Goal: Task Accomplishment & Management: Manage account settings

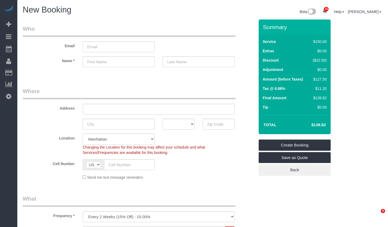
select select "number:89"
select select "number:90"
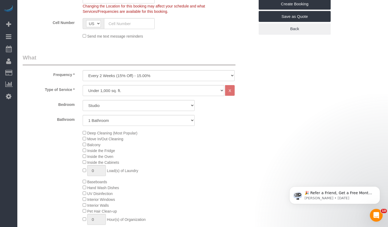
scroll to position [179, 0]
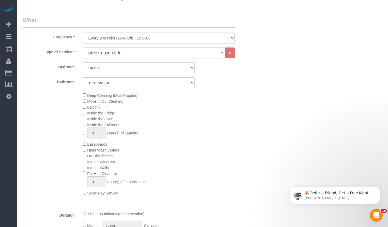
click at [137, 35] on select "One Time Weekly (20% Off) - 20.00% Every 2 Weeks (15% Off) - 15.00% Every 4 Wee…" at bounding box center [159, 38] width 152 height 11
click at [137, 38] on select "One Time Weekly (20% Off) - 20.00% Every 2 Weeks (15% Off) - 15.00% Every 4 Wee…" at bounding box center [159, 38] width 152 height 11
select select "object:791"
click at [83, 33] on select "One Time Weekly (20% Off) - 20.00% Every 2 Weeks (15% Off) - 15.00% Every 4 Wee…" at bounding box center [159, 38] width 152 height 11
click at [131, 51] on select "Under 1,000 sq. ft. 1,001 - 1,500 sq. ft. 1,500+ sq. ft. Custom Cleaning Office…" at bounding box center [154, 52] width 142 height 11
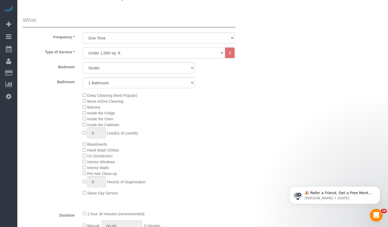
select select "308"
click at [83, 47] on select "Under 1,000 sq. ft. 1,001 - 1,500 sq. ft. 1,500+ sq. ft. Custom Cleaning Office…" at bounding box center [154, 52] width 142 height 11
select select "1"
select select "120"
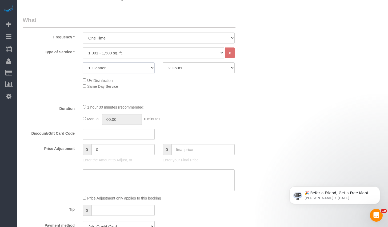
click at [135, 69] on select "1 Cleaner 2 Cleaners 3 Cleaners 4 Cleaners 5 Cleaners" at bounding box center [119, 67] width 72 height 11
click at [195, 69] on select "2 Hours 2.5 Hours 3 Hours 3.5 Hours 4 Hours 4.5 Hours 5 Hours 5.5 Hours 6 Hours…" at bounding box center [199, 67] width 72 height 11
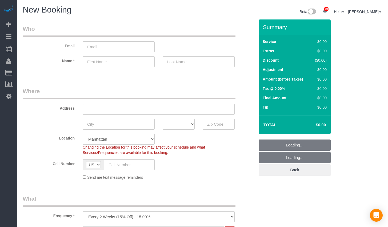
select select "number:89"
select select "number:90"
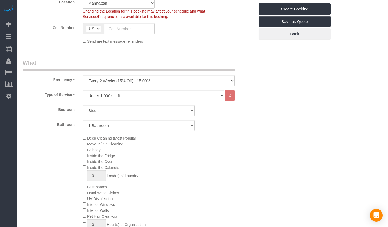
select select "object:731"
click at [83, 75] on select "One Time Weekly (20% Off) - 20.00% Every 2 Weeks (15% Off) - 15.00% Every 4 Wee…" at bounding box center [159, 80] width 152 height 11
click at [113, 114] on select "Studio 1 Bedroom 2 Bedrooms 3 Bedrooms" at bounding box center [139, 110] width 112 height 11
select select "1"
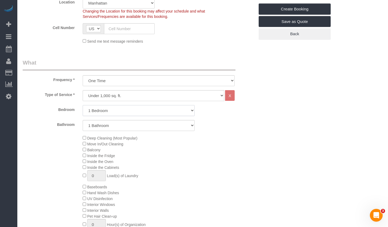
click at [83, 105] on select "Studio 1 Bedroom 2 Bedrooms 3 Bedrooms" at bounding box center [139, 110] width 112 height 11
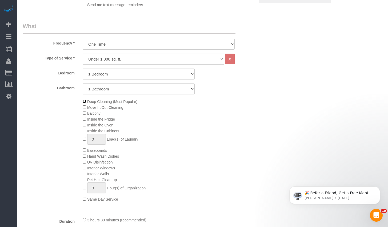
scroll to position [115, 0]
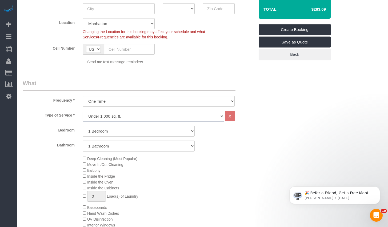
click at [135, 115] on select "Under 1,000 sq. ft. 1,001 - 1,500 sq. ft. 1,500+ sq. ft. Custom Cleaning Office…" at bounding box center [154, 116] width 142 height 11
select select "213"
click at [83, 111] on select "Under 1,000 sq. ft. 1,001 - 1,500 sq. ft. 1,500+ sq. ft. Custom Cleaning Office…" at bounding box center [154, 116] width 142 height 11
select select "1"
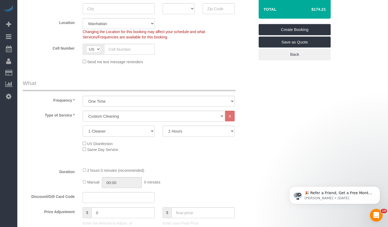
click at [149, 132] on select "1 Cleaner 2 Cleaners 3 Cleaners 4 Cleaners 5 Cleaners" at bounding box center [119, 131] width 72 height 11
click at [197, 134] on select "2 Hours 2.5 Hours 3 Hours 3.5 Hours 4 Hours 4.5 Hours 5 Hours 5.5 Hours 6 Hours…" at bounding box center [199, 131] width 72 height 11
click at [163, 126] on select "2 Hours 2.5 Hours 3 Hours 3.5 Hours 4 Hours 4.5 Hours 5 Hours 5.5 Hours 6 Hours…" at bounding box center [199, 131] width 72 height 11
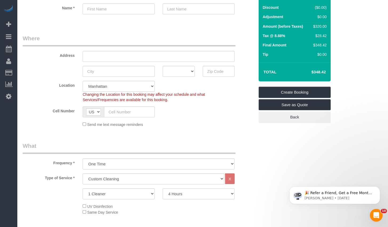
scroll to position [49, 0]
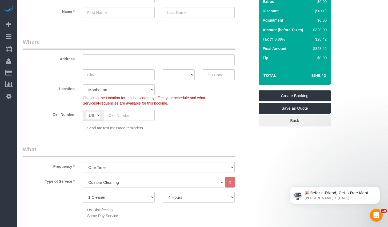
click at [191, 199] on select "2 Hours 2.5 Hours 3 Hours 3.5 Hours 4 Hours 4.5 Hours 5 Hours 5.5 Hours 6 Hours…" at bounding box center [199, 197] width 72 height 11
select select "120"
click at [163, 192] on select "2 Hours 2.5 Hours 3 Hours 3.5 Hours 4 Hours 4.5 Hours 5 Hours 5.5 Hours 6 Hours…" at bounding box center [199, 197] width 72 height 11
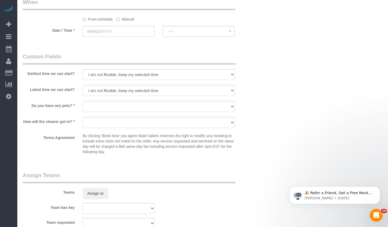
scroll to position [453, 0]
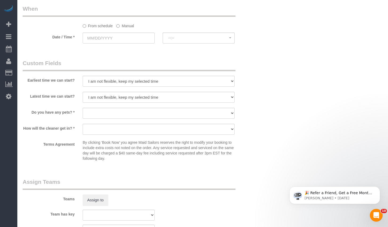
click at [42, 143] on label "Terms Agreement" at bounding box center [49, 143] width 60 height 7
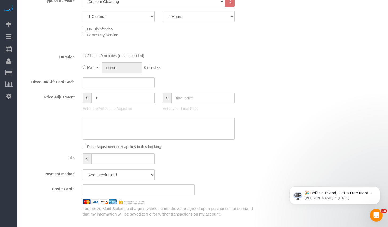
scroll to position [194, 0]
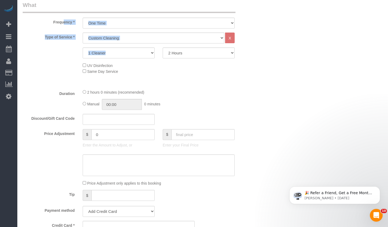
drag, startPoint x: 51, startPoint y: 21, endPoint x: 191, endPoint y: 55, distance: 143.8
click at [191, 55] on fieldset "What Frequency * One Time Weekly (20% Off) - 20.00% Every 2 Weeks (15% Off) - 1…" at bounding box center [139, 127] width 232 height 252
click at [186, 71] on div "UV Disinfection Same Day Service" at bounding box center [169, 68] width 180 height 12
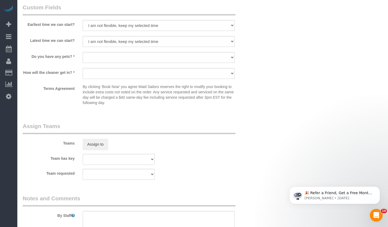
scroll to position [574, 0]
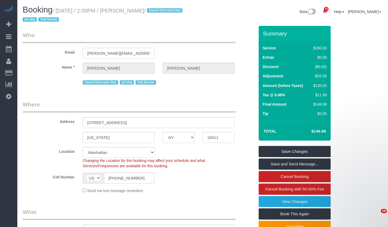
select select "NY"
select select "1"
select select "spot1"
select select "number:60"
select select "number:90"
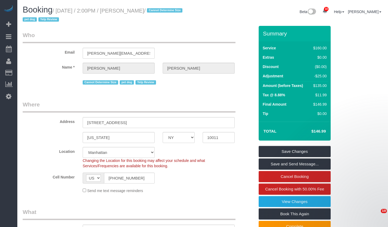
select select "number:15"
select select "number:7"
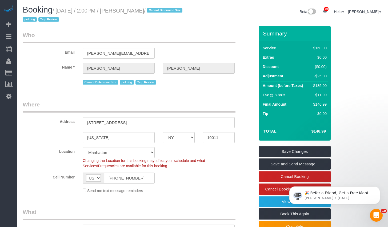
drag, startPoint x: 60, startPoint y: 11, endPoint x: 150, endPoint y: 14, distance: 89.9
click at [150, 14] on small "/ August 18, 2025 / 2:00PM / Tara Faye / Cannot Determine Size pet dog Yelp Rev…" at bounding box center [103, 15] width 161 height 15
copy small "August 18, 2025 / 2:00PM / Tara Faye"
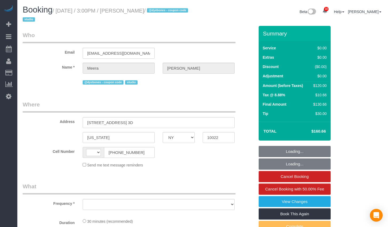
select select "NY"
select select "object:473"
select select "number:63"
select select "number:78"
select select "number:15"
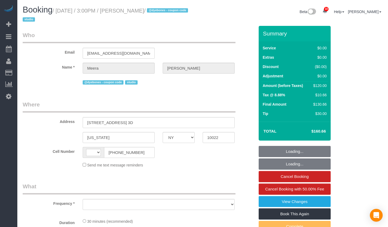
select select "number:5"
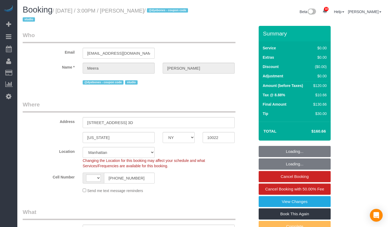
select select "object:622"
select select "string:US"
select select "string:stripe-pm_1RnOvs4VGloSiKo7fVbCzDxd"
select select "spot1"
copy small "Meera Kumar"
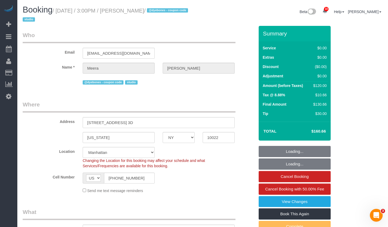
drag, startPoint x: 128, startPoint y: 12, endPoint x: 179, endPoint y: 19, distance: 51.4
click at [160, 11] on small "/ August 18, 2025 / 3:00PM / Meera Kumar / @dyebones - coupon code studio" at bounding box center [106, 15] width 167 height 15
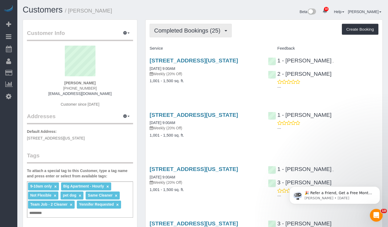
click at [205, 28] on span "Completed Bookings (25)" at bounding box center [188, 30] width 69 height 7
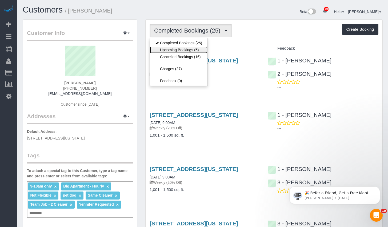
click at [164, 49] on link "Upcoming Bookings (6)" at bounding box center [179, 49] width 58 height 7
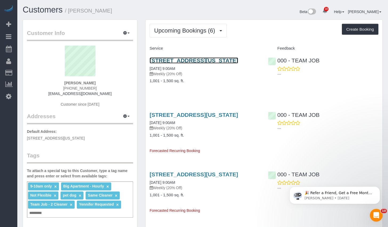
click at [189, 61] on link "[STREET_ADDRESS][US_STATE]" at bounding box center [194, 60] width 89 height 6
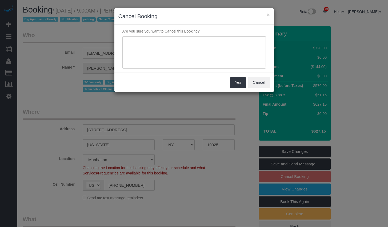
select select "NY"
select select "2"
select select "270"
select select "spot2"
select select "number:89"
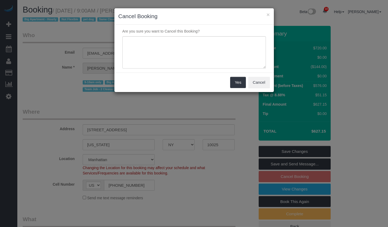
select select "number:70"
select select "number:13"
select select "number:6"
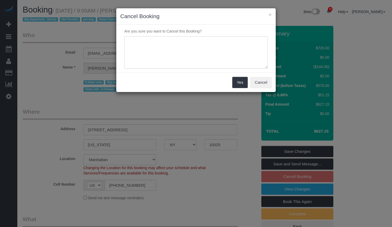
click at [186, 57] on textarea at bounding box center [195, 52] width 143 height 33
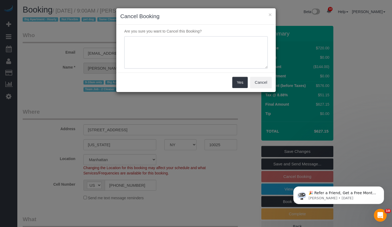
click at [190, 61] on textarea at bounding box center [195, 52] width 143 height 33
paste textarea "Hi I need to cancel 8/25 as well, there is construction in my apt next week as …"
type textarea "Hi I need to cancel 8/25 as well, there is construction in my apt next week as …"
click at [238, 80] on button "Yes" at bounding box center [239, 82] width 15 height 11
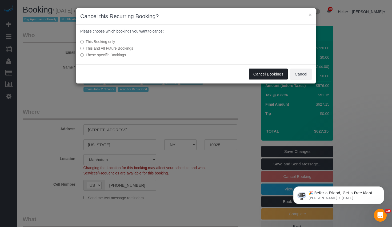
click at [274, 75] on button "Cancel Bookings" at bounding box center [268, 74] width 39 height 11
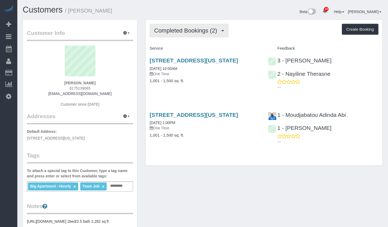
click at [176, 26] on button "Completed Bookings (2)" at bounding box center [189, 31] width 79 height 14
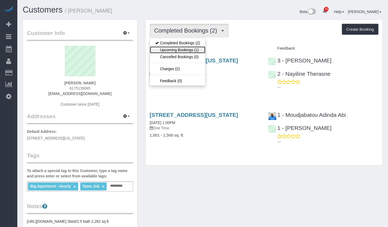
click at [170, 50] on link "Upcoming Bookings (1)" at bounding box center [177, 49] width 55 height 7
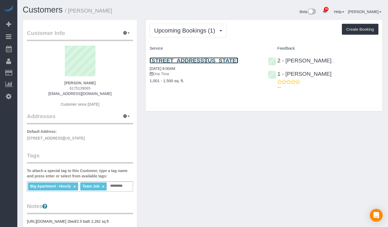
click at [172, 60] on link "15 Union Square West, Apt 3d, New York, NY 10003" at bounding box center [194, 60] width 89 height 6
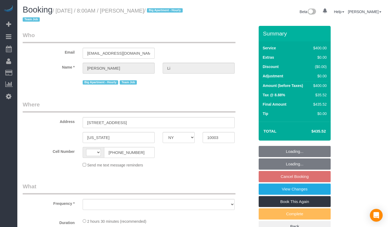
select select "NY"
select select "string:[GEOGRAPHIC_DATA]"
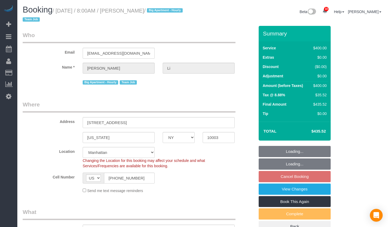
select select "object:801"
select select "string:stripe-pm_1PnXaH4VGloSiKo7zAqKxqVO"
select select "2"
select select "150"
select select "number:58"
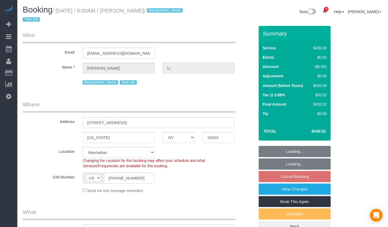
select select "number:77"
select select "number:15"
select select "number:5"
select select "object:1370"
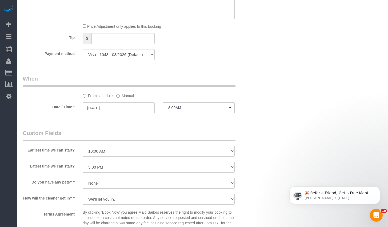
scroll to position [428, 0]
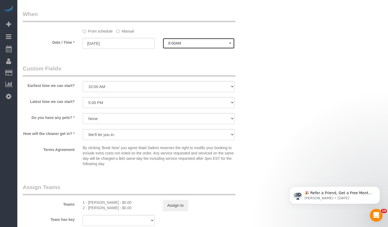
click at [197, 39] on button "8:00AM" at bounding box center [199, 43] width 72 height 11
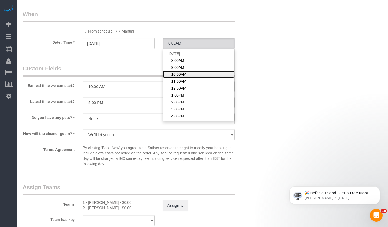
click at [180, 75] on span "10:00AM" at bounding box center [178, 74] width 15 height 5
select select "spot3"
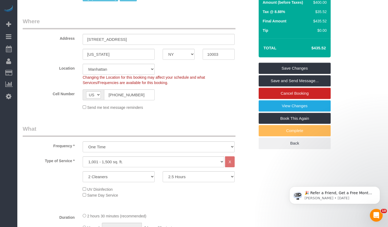
scroll to position [0, 0]
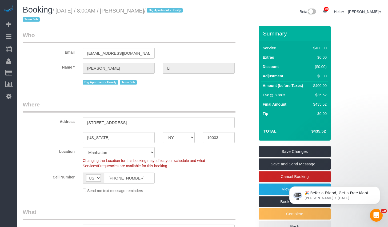
drag, startPoint x: 62, startPoint y: 11, endPoint x: 154, endPoint y: 12, distance: 92.5
click at [154, 12] on small "/ August 20, 2025 / 8:00AM / Nicholas Li / Big Apartment - Hourly Team Job" at bounding box center [104, 15] width 162 height 15
copy small "August 20, 2025 / 8:00AM / Nicholas Li"
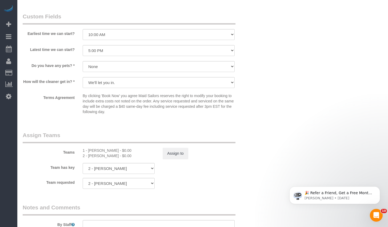
scroll to position [502, 0]
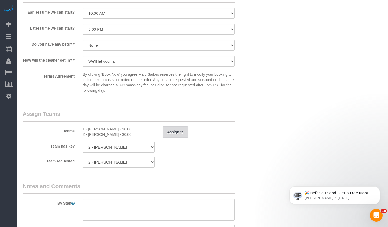
click at [182, 136] on button "Assign to" at bounding box center [176, 131] width 26 height 11
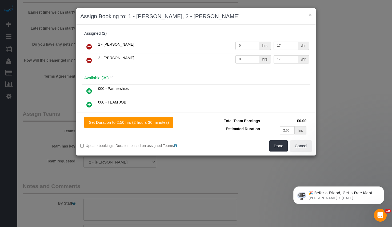
drag, startPoint x: 90, startPoint y: 45, endPoint x: 90, endPoint y: 49, distance: 3.5
click at [90, 45] on icon at bounding box center [89, 46] width 6 height 6
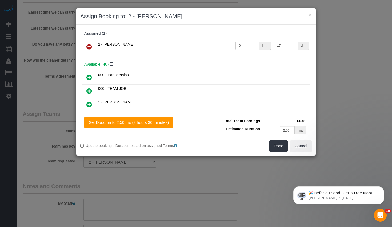
click at [89, 46] on icon at bounding box center [89, 46] width 6 height 6
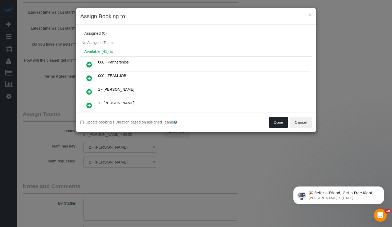
click at [278, 120] on button "Done" at bounding box center [278, 122] width 19 height 11
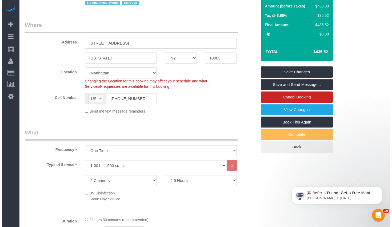
scroll to position [0, 0]
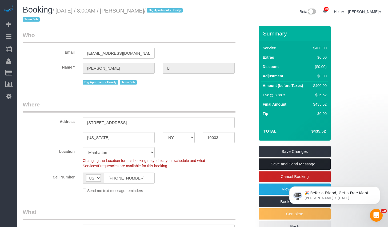
click at [274, 164] on link "Save and Send Message..." at bounding box center [295, 163] width 72 height 11
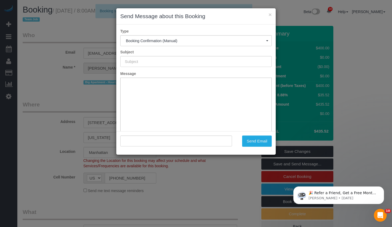
type input "Cleaning Confirmed for [DATE] 10:00am"
type input ""Nicholas Li" <nick68er@gmail.com>"
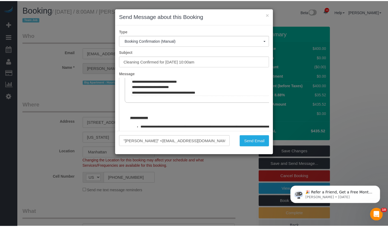
scroll to position [254, 0]
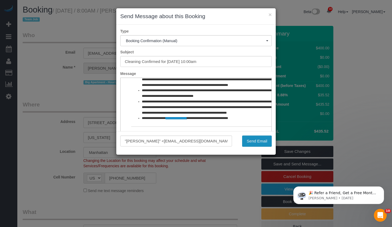
click at [253, 142] on button "Send Email" at bounding box center [257, 140] width 30 height 11
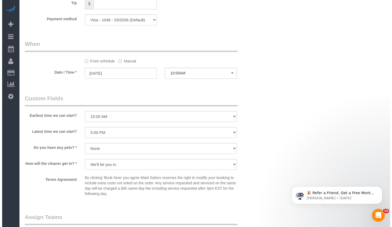
scroll to position [537, 0]
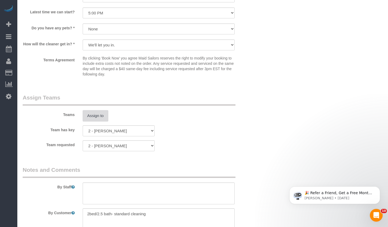
click at [103, 114] on button "Assign to" at bounding box center [96, 115] width 26 height 11
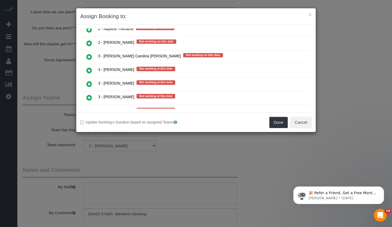
scroll to position [897, 0]
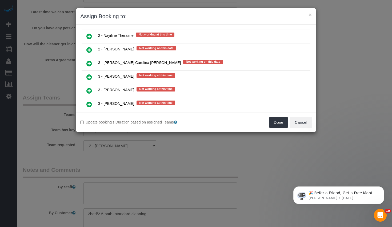
click at [90, 50] on icon at bounding box center [89, 50] width 6 height 6
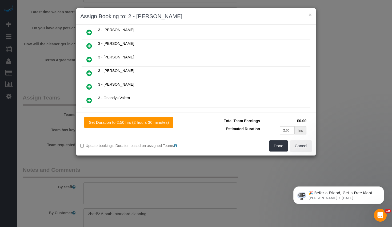
scroll to position [509, 0]
click at [88, 85] on icon at bounding box center [89, 86] width 6 height 6
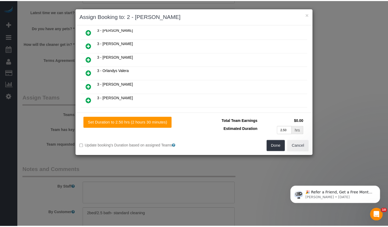
scroll to position [523, 0]
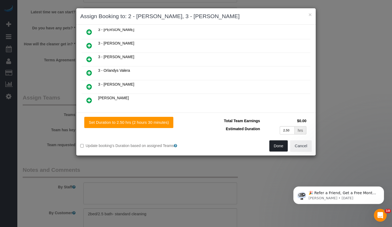
click at [274, 148] on button "Done" at bounding box center [278, 145] width 19 height 11
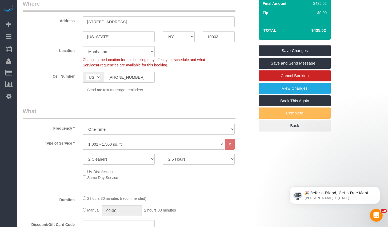
scroll to position [0, 0]
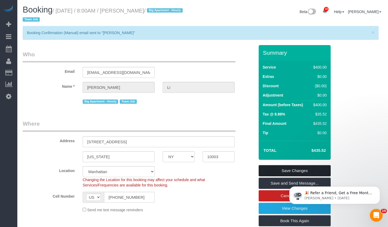
click at [297, 168] on link "Save Changes" at bounding box center [295, 170] width 72 height 11
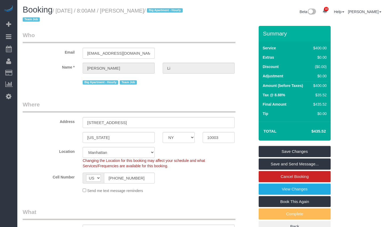
select select "NY"
select select "2"
select select "150"
select select "spot1"
select select "number:58"
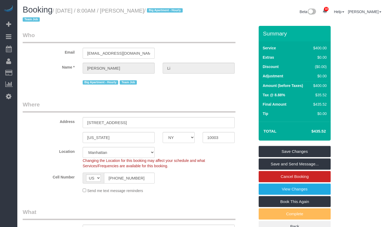
select select "number:77"
select select "number:15"
select select "number:5"
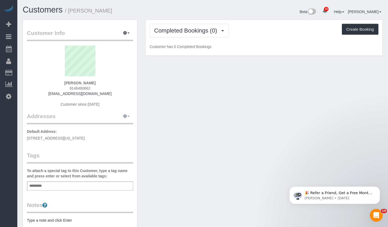
click at [120, 117] on button "button" at bounding box center [126, 116] width 13 height 8
click at [114, 126] on button "Manage Addresses" at bounding box center [111, 126] width 43 height 7
select select "NY"
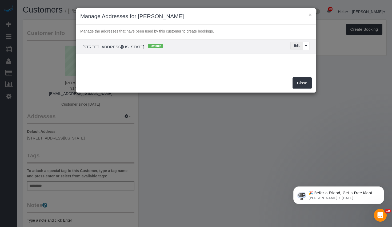
click at [299, 46] on button "Edit" at bounding box center [296, 46] width 13 height 8
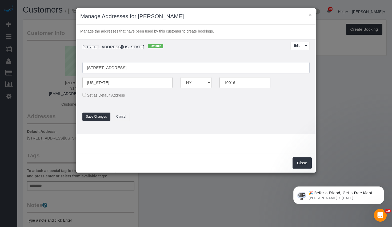
click at [125, 67] on input "[STREET_ADDRESS]" at bounding box center [195, 67] width 227 height 11
type input "[STREET_ADDRESS] 5G"
click at [96, 117] on button "Save Changes" at bounding box center [96, 117] width 28 height 8
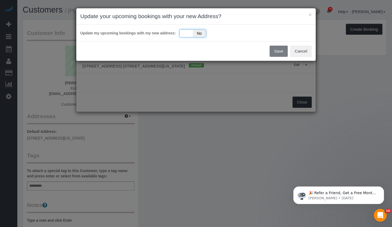
click at [182, 33] on div "Yes No" at bounding box center [192, 33] width 27 height 8
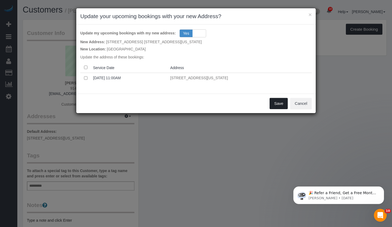
click at [275, 104] on button "Save" at bounding box center [279, 103] width 18 height 11
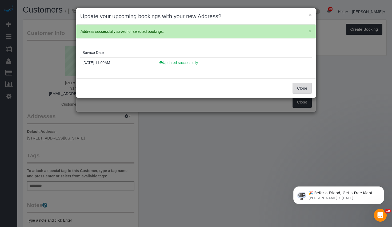
click at [299, 90] on button "Close" at bounding box center [301, 88] width 19 height 11
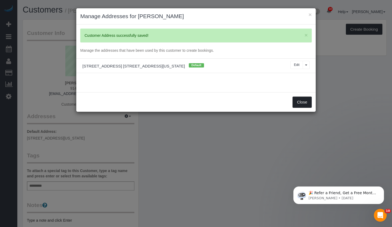
click at [294, 100] on button "Close" at bounding box center [301, 102] width 19 height 11
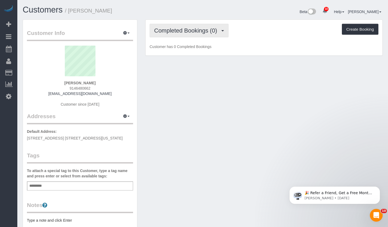
click at [183, 29] on span "Completed Bookings (0)" at bounding box center [187, 30] width 66 height 7
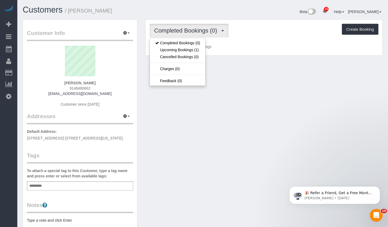
click at [286, 62] on div "Customer Info Edit Contact Info Send Message Email Preferences Special Sales Ta…" at bounding box center [203, 195] width 368 height 352
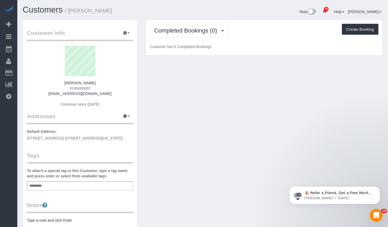
drag, startPoint x: 116, startPoint y: 140, endPoint x: 25, endPoint y: 137, distance: 91.5
click at [25, 137] on div "Customer Info Edit Contact Info Send Message Email Preferences Special Sales Ta…" at bounding box center [80, 193] width 114 height 346
copy span "[STREET_ADDRESS] [STREET_ADDRESS][US_STATE]"
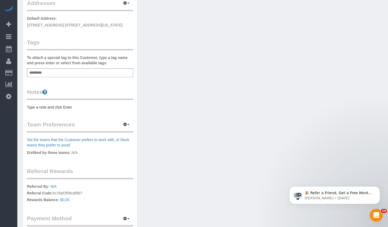
click at [86, 105] on pre "Type a note and click Enter" at bounding box center [80, 107] width 106 height 5
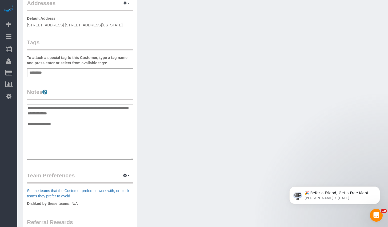
type textarea "**********"
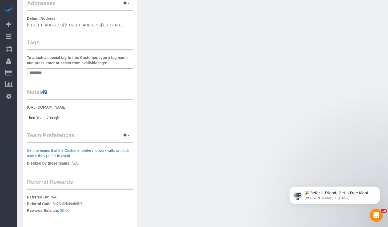
click at [64, 71] on div "Add a tag" at bounding box center [80, 72] width 106 height 9
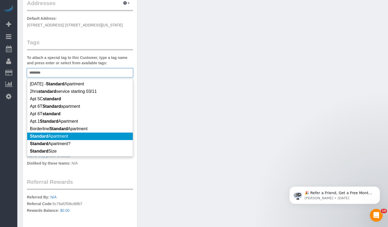
type input "********"
click at [72, 139] on li "Standard Apartment" at bounding box center [80, 136] width 106 height 7
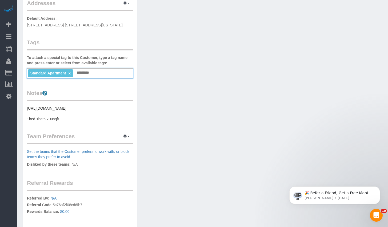
scroll to position [0, 0]
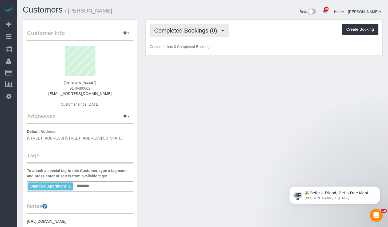
click at [198, 25] on button "Completed Bookings (0)" at bounding box center [189, 31] width 79 height 14
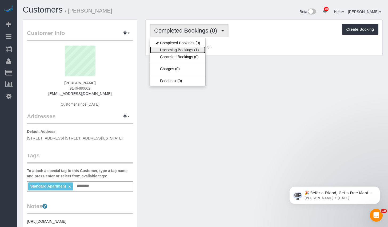
click at [175, 50] on link "Upcoming Bookings (1)" at bounding box center [177, 49] width 55 height 7
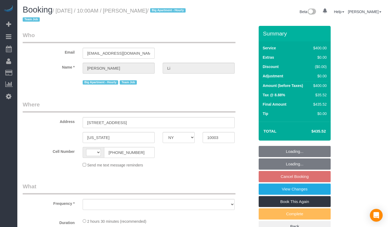
select select "NY"
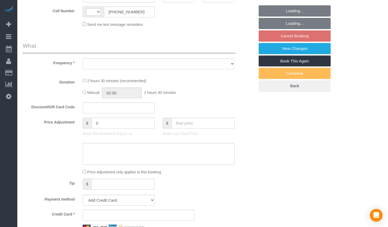
select select "string:[GEOGRAPHIC_DATA]"
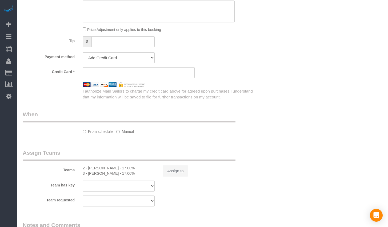
select select "object:720"
select select "string:stripe-pm_1PnXaH4VGloSiKo7zAqKxqVO"
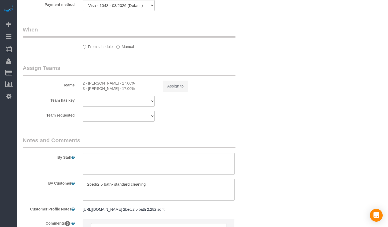
select select "object:1370"
select select "2"
select select "150"
select select "spot3"
select select "number:58"
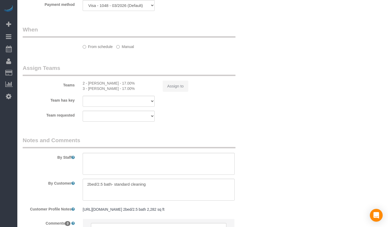
select select "number:77"
select select "number:15"
select select "number:5"
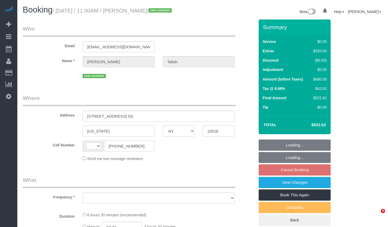
select select "NY"
select select "string:US"
select select "object:1388"
select select "string:stripe-pm_1RxW6v4VGloSiKo7jYFCdsXo"
select select "1"
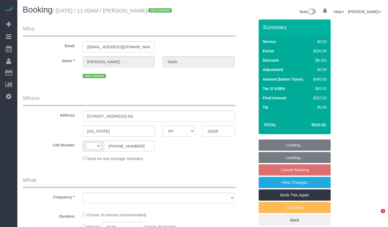
select select "number:89"
select select "number:90"
select select "number:15"
select select "number:5"
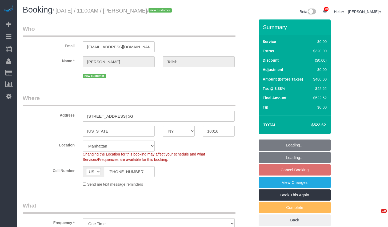
select select "spot4"
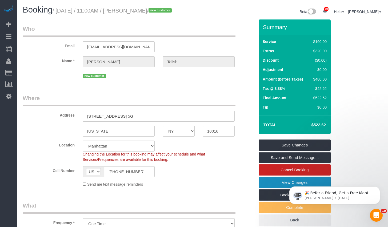
click at [283, 182] on link "View Changes" at bounding box center [295, 182] width 72 height 11
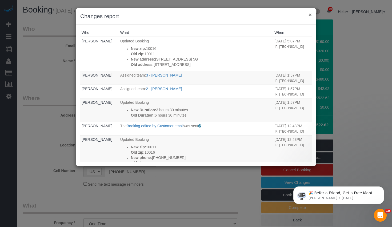
click at [310, 15] on button "×" at bounding box center [309, 15] width 3 height 6
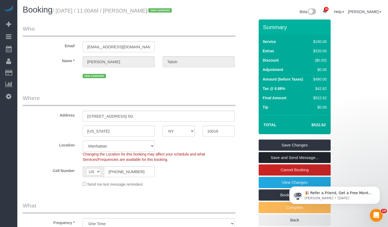
click at [285, 159] on link "Save and Send Message..." at bounding box center [295, 157] width 72 height 11
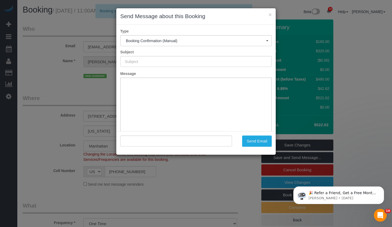
type input "Cleaning Confirmed for [DATE] 11:00am"
type input ""Julia Talish" <jtalish@gmail.com>"
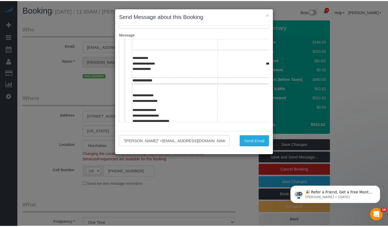
scroll to position [170, 0]
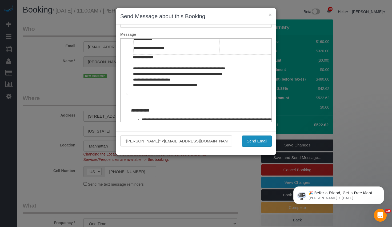
click at [257, 141] on button "Send Email" at bounding box center [257, 140] width 30 height 11
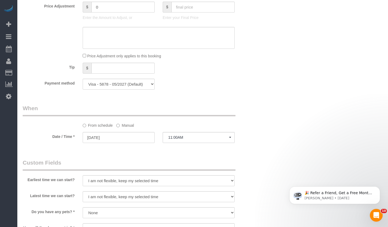
scroll to position [362, 0]
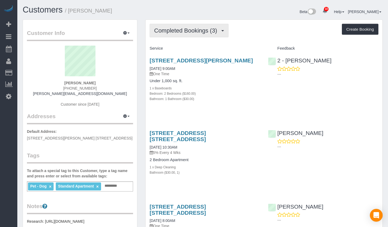
click at [205, 34] on button "Completed Bookings (3)" at bounding box center [189, 31] width 79 height 14
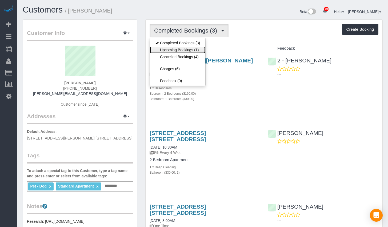
click at [190, 49] on link "Upcoming Bookings (1)" at bounding box center [177, 49] width 55 height 7
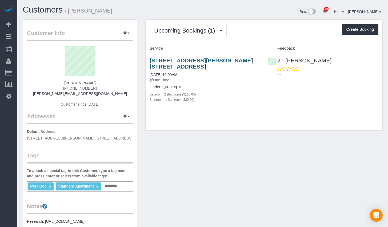
click at [194, 58] on link "[STREET_ADDRESS][PERSON_NAME] [STREET_ADDRESS]" at bounding box center [201, 63] width 103 height 12
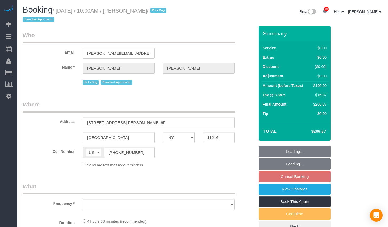
select select "NY"
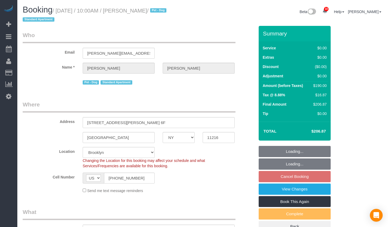
select select "object:720"
select select "string:stripe-pm_1R8Vsv4VGloSiKo76KTWI8u4"
select select "2"
select select "spot3"
select select "number:57"
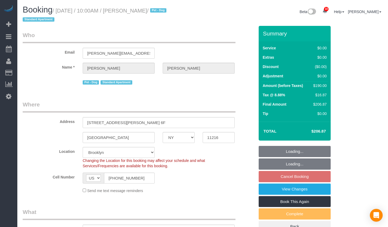
select select "number:90"
select select "number:13"
select select "number:5"
select select "2"
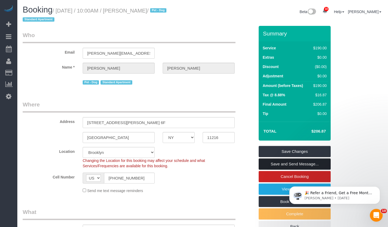
click at [290, 163] on link "Save and Send Message..." at bounding box center [295, 163] width 72 height 11
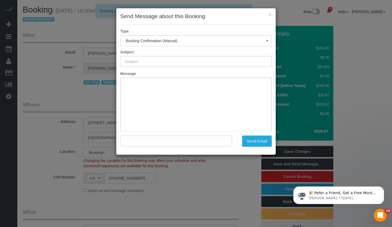
type input "Cleaning Confirmed for [DATE] 10:00am"
type input ""[PERSON_NAME]" <[PERSON_NAME][EMAIL_ADDRESS][DOMAIN_NAME]>"
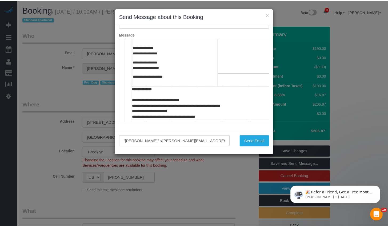
scroll to position [254, 0]
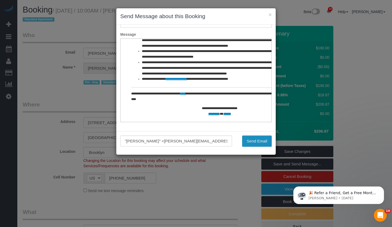
click at [259, 146] on button "Send Email" at bounding box center [257, 140] width 30 height 11
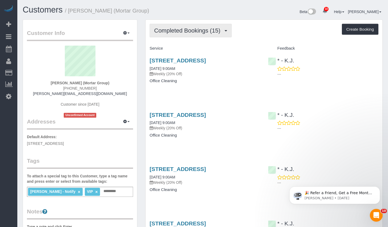
click at [210, 33] on span "Completed Bookings (15)" at bounding box center [188, 30] width 69 height 7
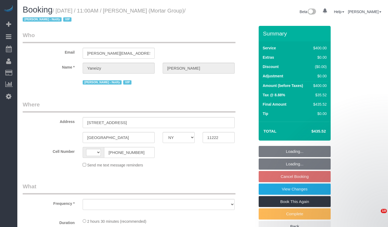
select select "NY"
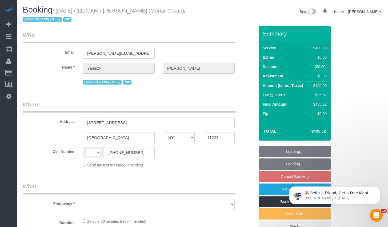
select select "string:[GEOGRAPHIC_DATA]"
select select "object:714"
select select "number:89"
select select "number:90"
select select "number:15"
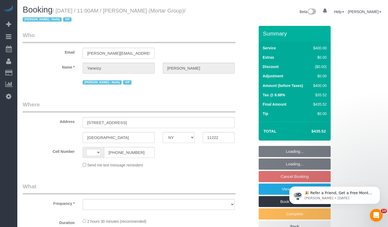
select select "number:5"
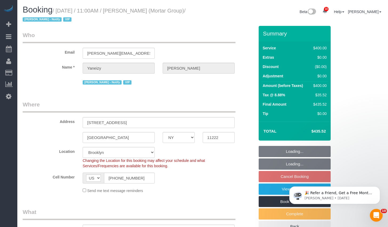
select select "string:stripe-pm_1RxZJL4VGloSiKo7iUGHdhnx"
select select "object:865"
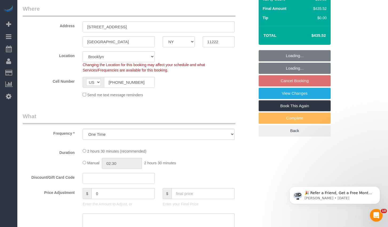
select select "150"
select select "spot4"
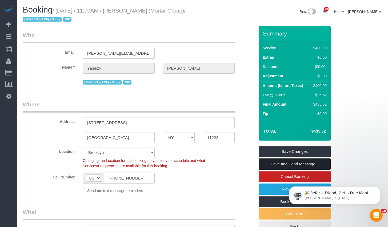
click at [273, 163] on link "Save and Send Message..." at bounding box center [295, 163] width 72 height 11
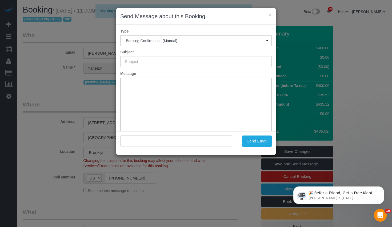
type input "Cleaning Confirmed for 08/20/2025 at 11:00am"
type input ""Yaneizy Castillo" <castillo@mortargroup.com>"
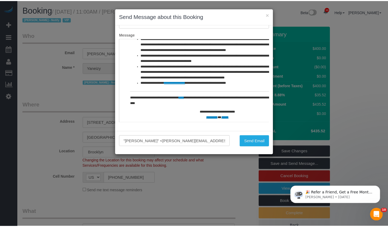
scroll to position [265, 0]
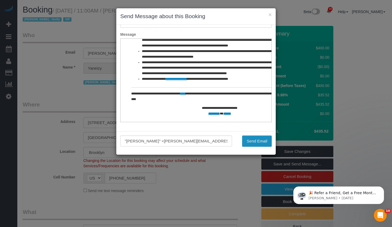
click at [254, 139] on button "Send Email" at bounding box center [257, 140] width 30 height 11
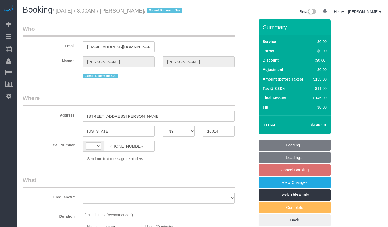
select select "NY"
select select "object:463"
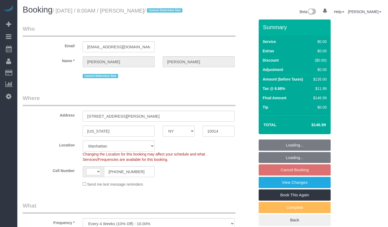
select select "string:[GEOGRAPHIC_DATA]"
select select "number:89"
select select "number:90"
select select "number:15"
select select "number:5"
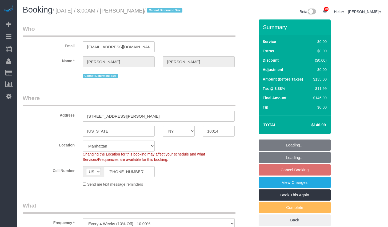
select select "object:964"
select select "string:stripe-pm_1MT9Cu4VGloSiKo7ShjcfBCC"
select select "spot1"
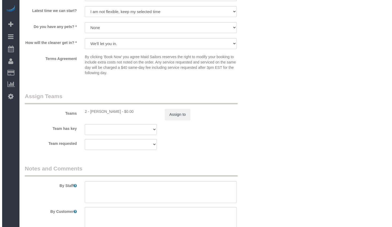
scroll to position [627, 0]
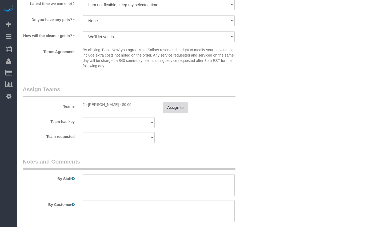
click at [168, 109] on button "Assign to" at bounding box center [176, 107] width 26 height 11
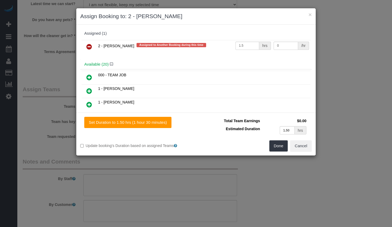
click at [96, 46] on td at bounding box center [89, 47] width 15 height 14
click at [91, 46] on icon at bounding box center [89, 46] width 6 height 6
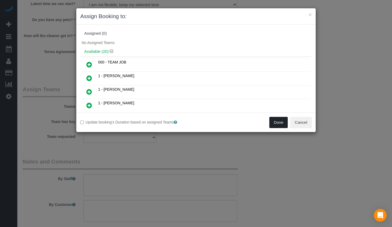
click at [271, 121] on button "Done" at bounding box center [278, 122] width 19 height 11
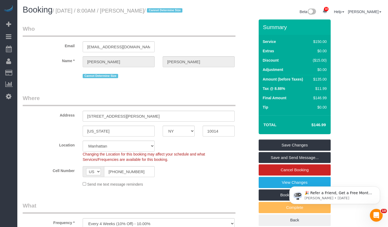
scroll to position [0, 0]
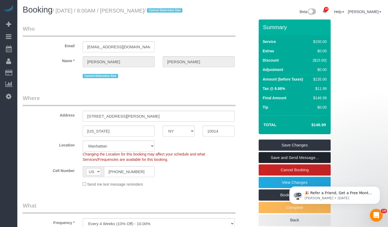
click at [274, 163] on link "Save and Send Message..." at bounding box center [295, 157] width 72 height 11
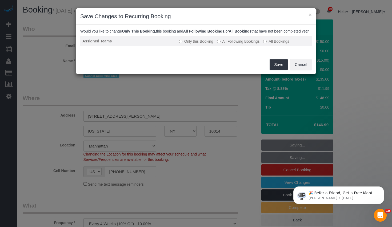
click at [228, 44] on label "All Following Bookings" at bounding box center [238, 41] width 43 height 5
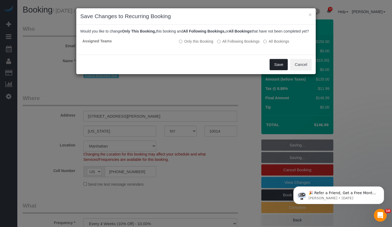
click at [271, 69] on button "Save" at bounding box center [279, 64] width 18 height 11
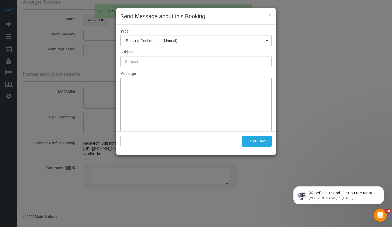
type input "Cleaning Confirmed for 09/04/2025 at 8:00am"
type input ""Hannah Gobetz" <hgobetz@gmail.com>"
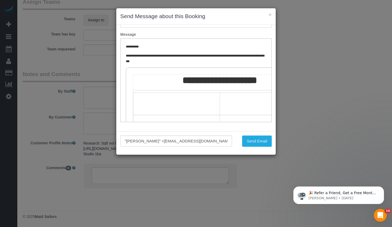
scroll to position [27, 0]
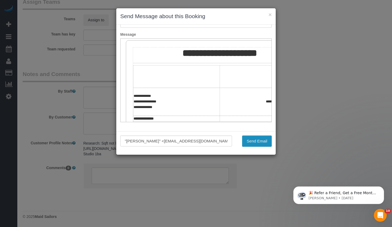
click at [255, 142] on button "Send Email" at bounding box center [257, 140] width 30 height 11
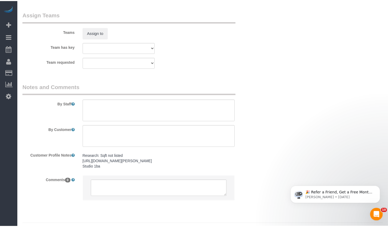
scroll to position [70, 0]
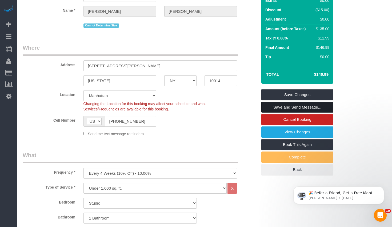
click at [339, 90] on div "× Send Message about this Booking Type Booking Confirmation (Manual) Booking Co…" at bounding box center [196, 113] width 392 height 227
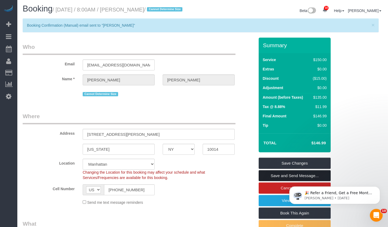
scroll to position [0, 0]
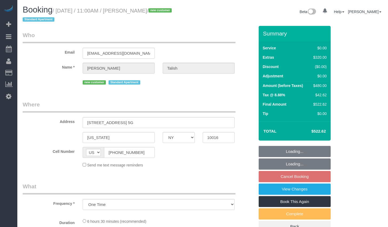
select select "NY"
select select "number:89"
select select "number:90"
select select "number:15"
select select "number:5"
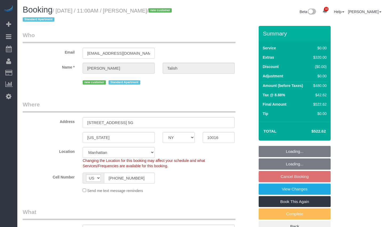
select select "object:869"
select select "string:stripe-pm_1RxW6v4VGloSiKo7jYFCdsXo"
select select "spot4"
select select "1"
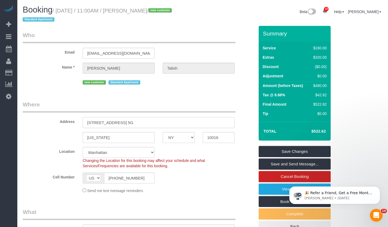
drag, startPoint x: 86, startPoint y: 121, endPoint x: 122, endPoint y: 125, distance: 35.6
click at [122, 125] on input "[STREET_ADDRESS] 5G" at bounding box center [159, 122] width 152 height 11
click at [274, 190] on link "View Changes" at bounding box center [295, 188] width 72 height 11
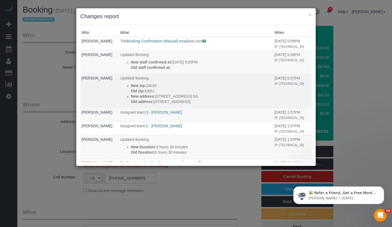
drag, startPoint x: 153, startPoint y: 102, endPoint x: 202, endPoint y: 103, distance: 49.1
click at [202, 99] on p "New address: [STREET_ADDRESS] 5G" at bounding box center [201, 96] width 141 height 5
copy p "[STREET_ADDRESS] 5G"
click at [202, 99] on p "New address: [STREET_ADDRESS] 5G" at bounding box center [201, 96] width 141 height 5
drag, startPoint x: 202, startPoint y: 101, endPoint x: 153, endPoint y: 103, distance: 49.9
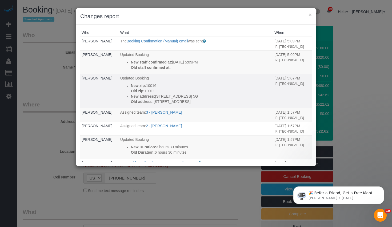
click at [153, 99] on p "New address: [STREET_ADDRESS] 5G" at bounding box center [201, 96] width 141 height 5
copy p "[STREET_ADDRESS] 5G"
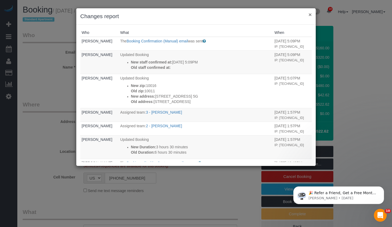
click at [310, 14] on button "×" at bounding box center [309, 15] width 3 height 6
